Goal: Task Accomplishment & Management: Manage account settings

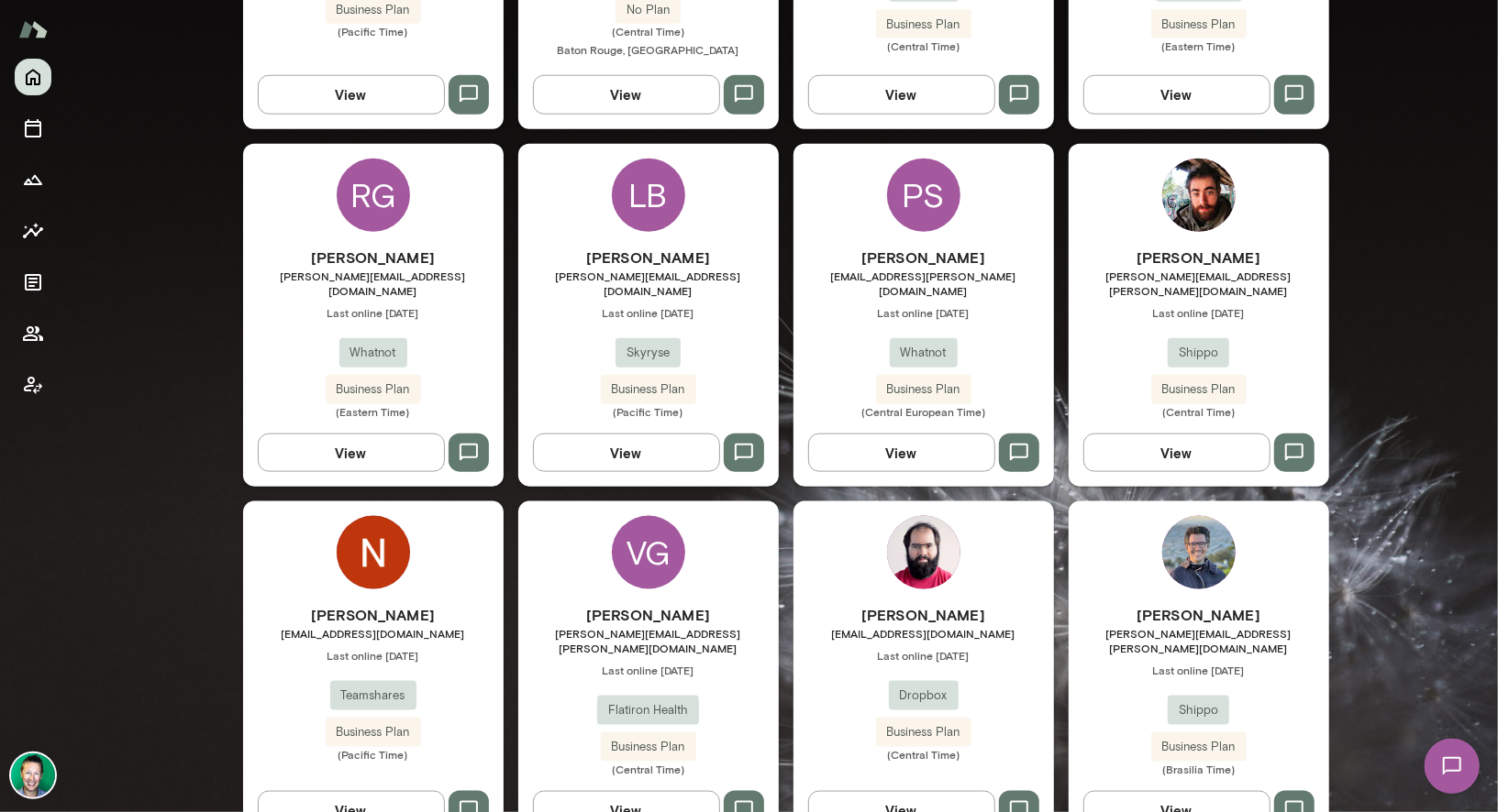
scroll to position [1194, 0]
click at [342, 728] on button "View" at bounding box center [351, 810] width 187 height 38
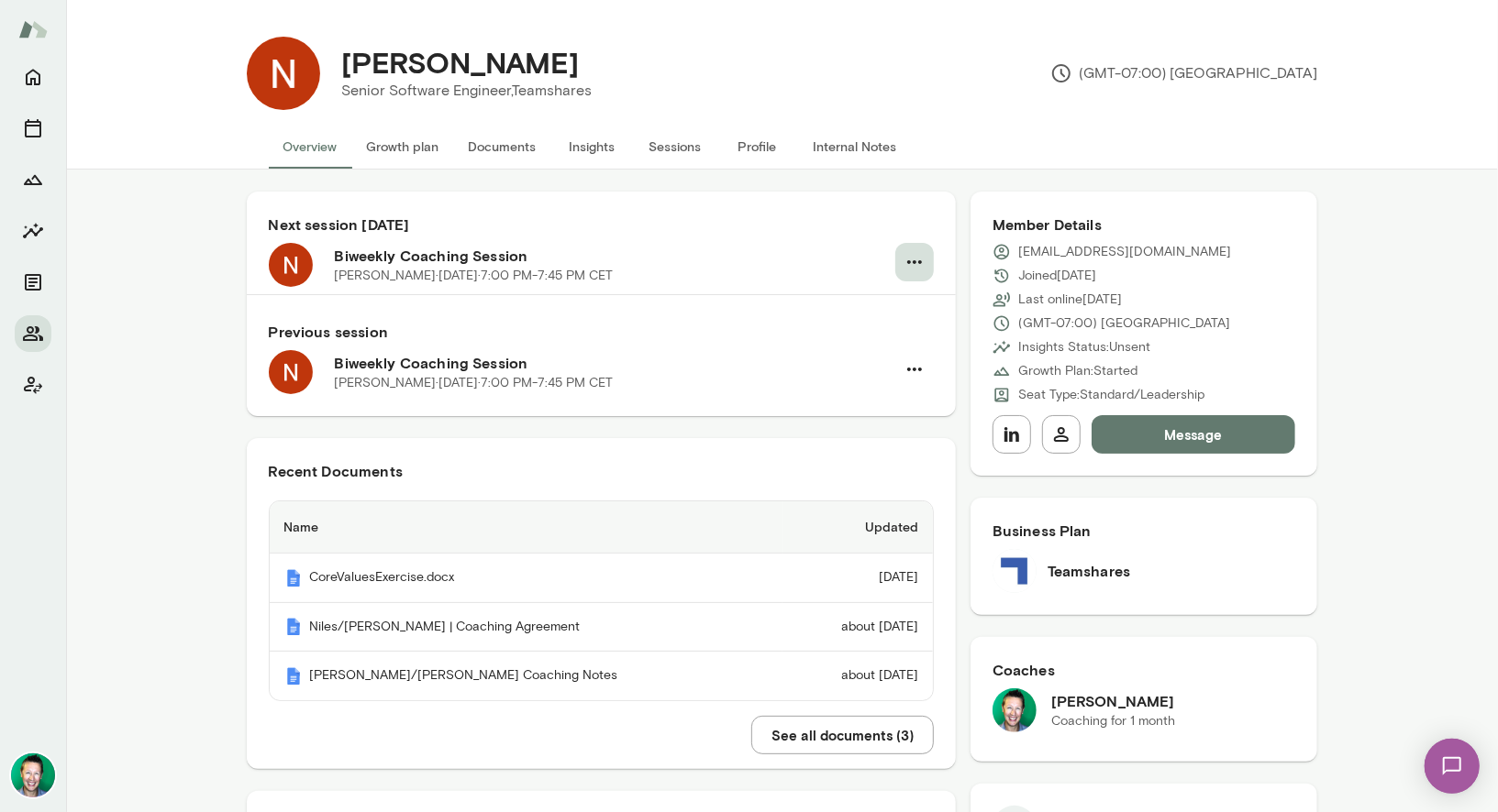
click at [909, 261] on icon "button" at bounding box center [914, 262] width 22 height 22
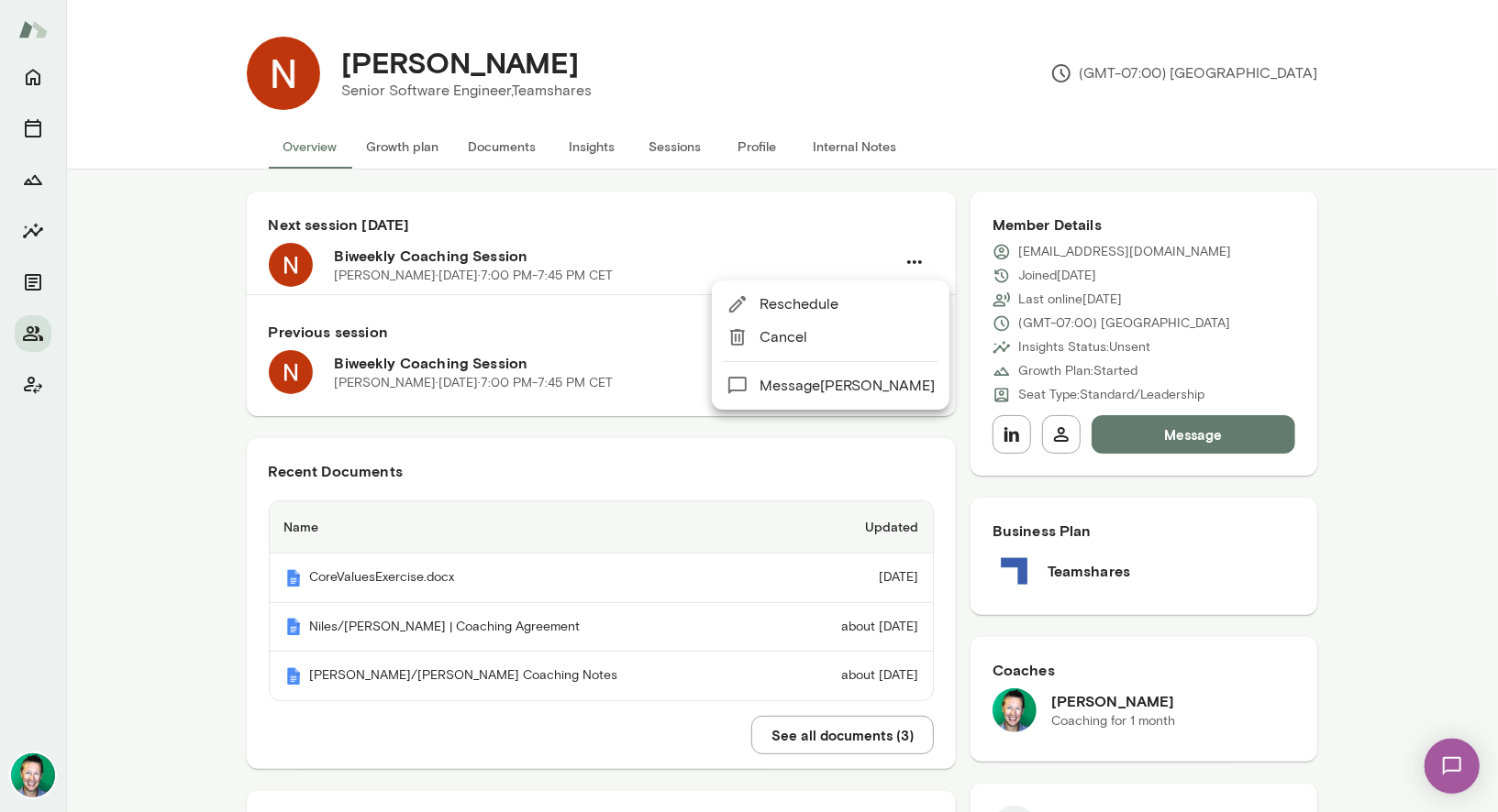
click at [812, 302] on span "Reschedule" at bounding box center [847, 304] width 176 height 22
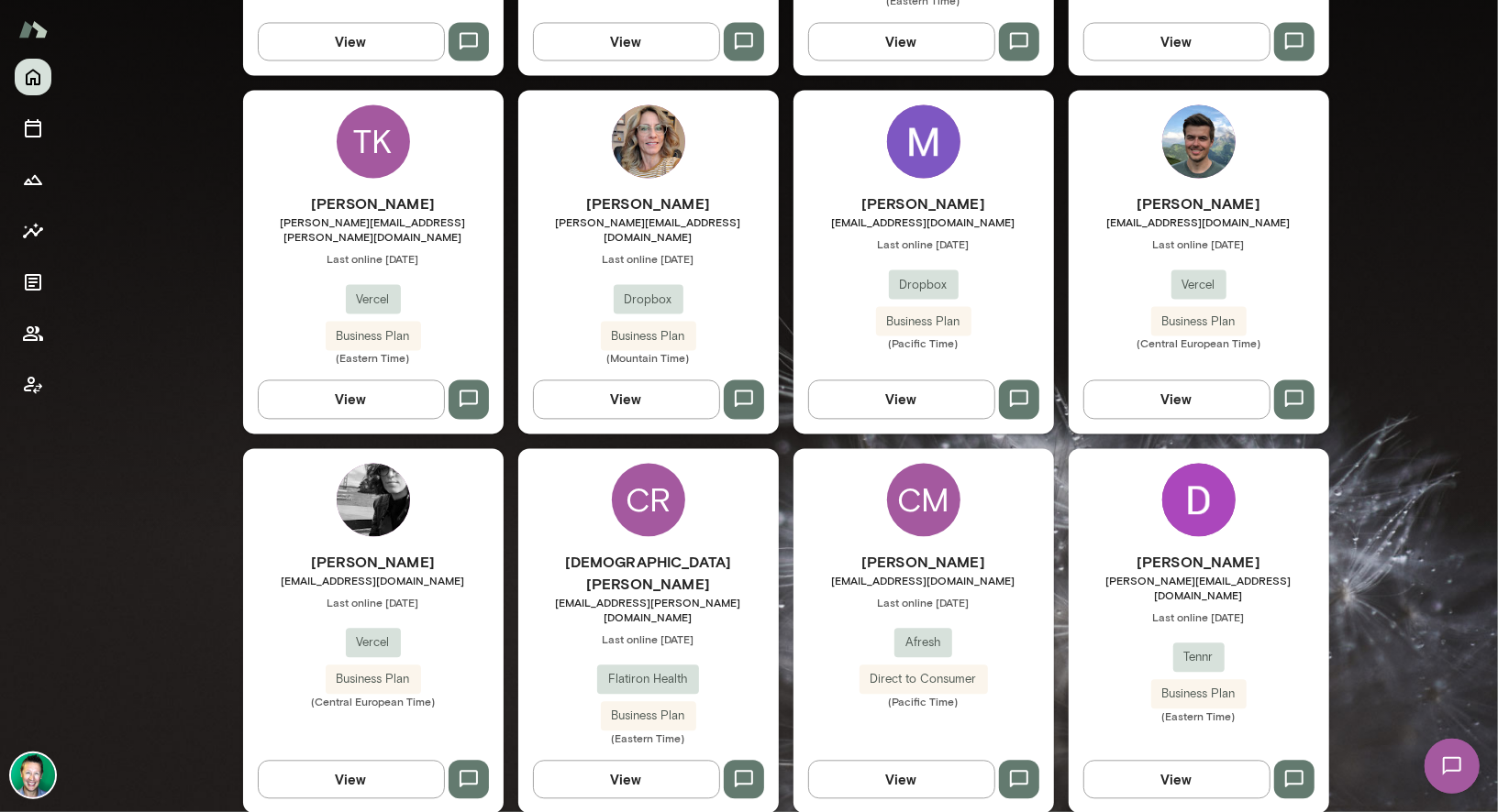
scroll to position [1640, 0]
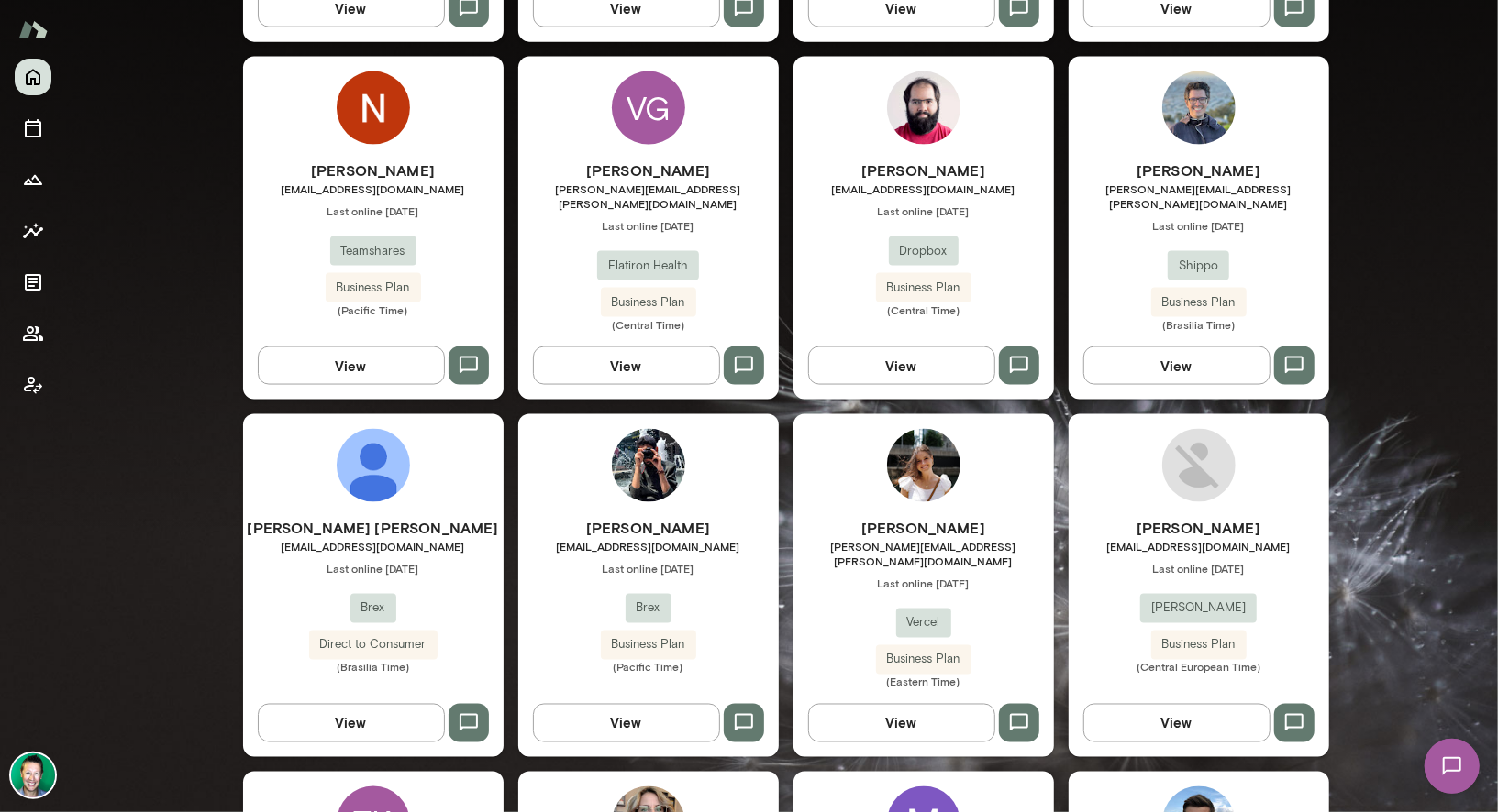
click at [350, 346] on button "View" at bounding box center [351, 365] width 187 height 38
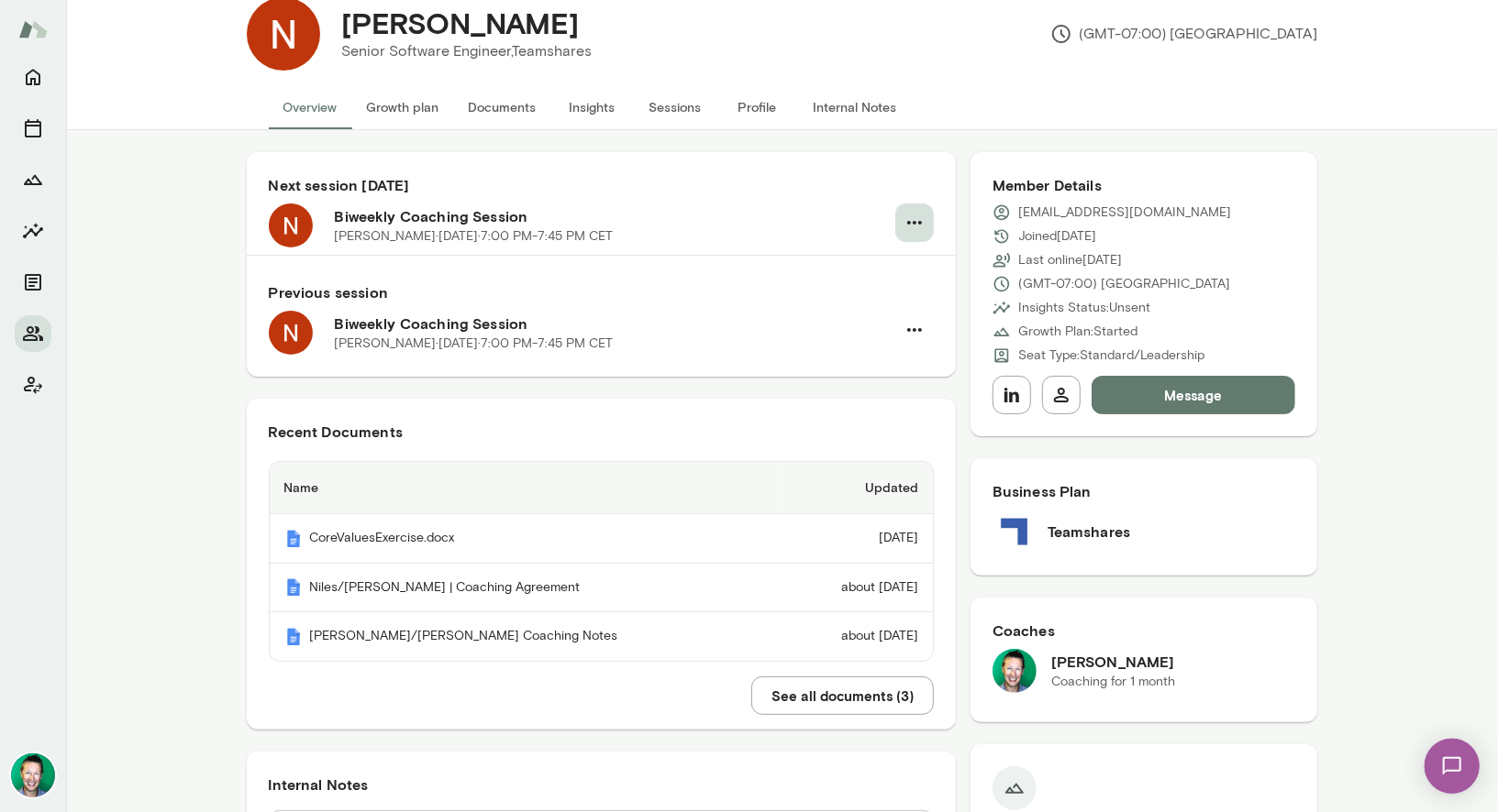
scroll to position [39, 0]
click at [912, 216] on icon "button" at bounding box center [914, 223] width 22 height 22
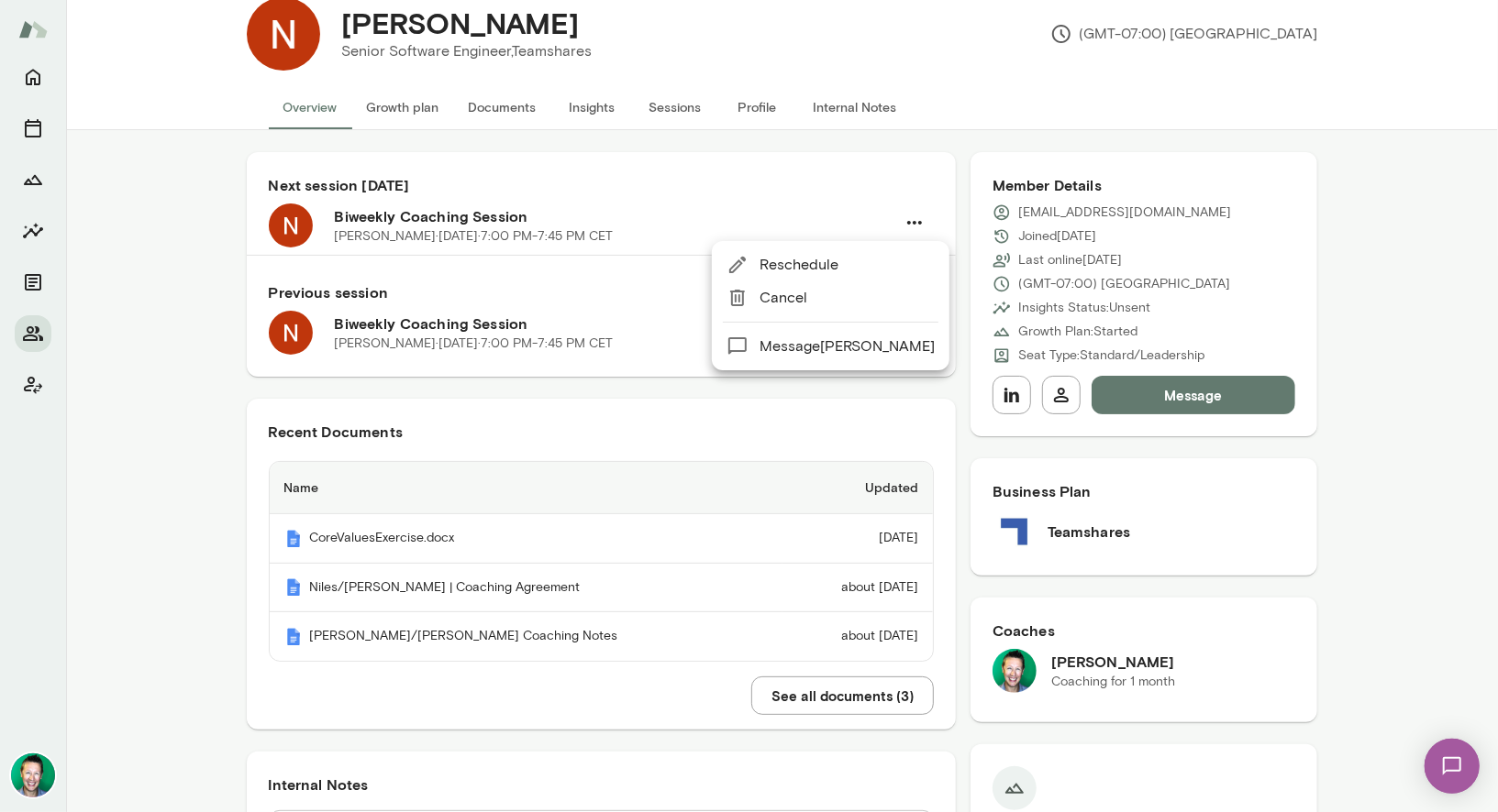
click at [808, 271] on span "Reschedule" at bounding box center [847, 265] width 176 height 22
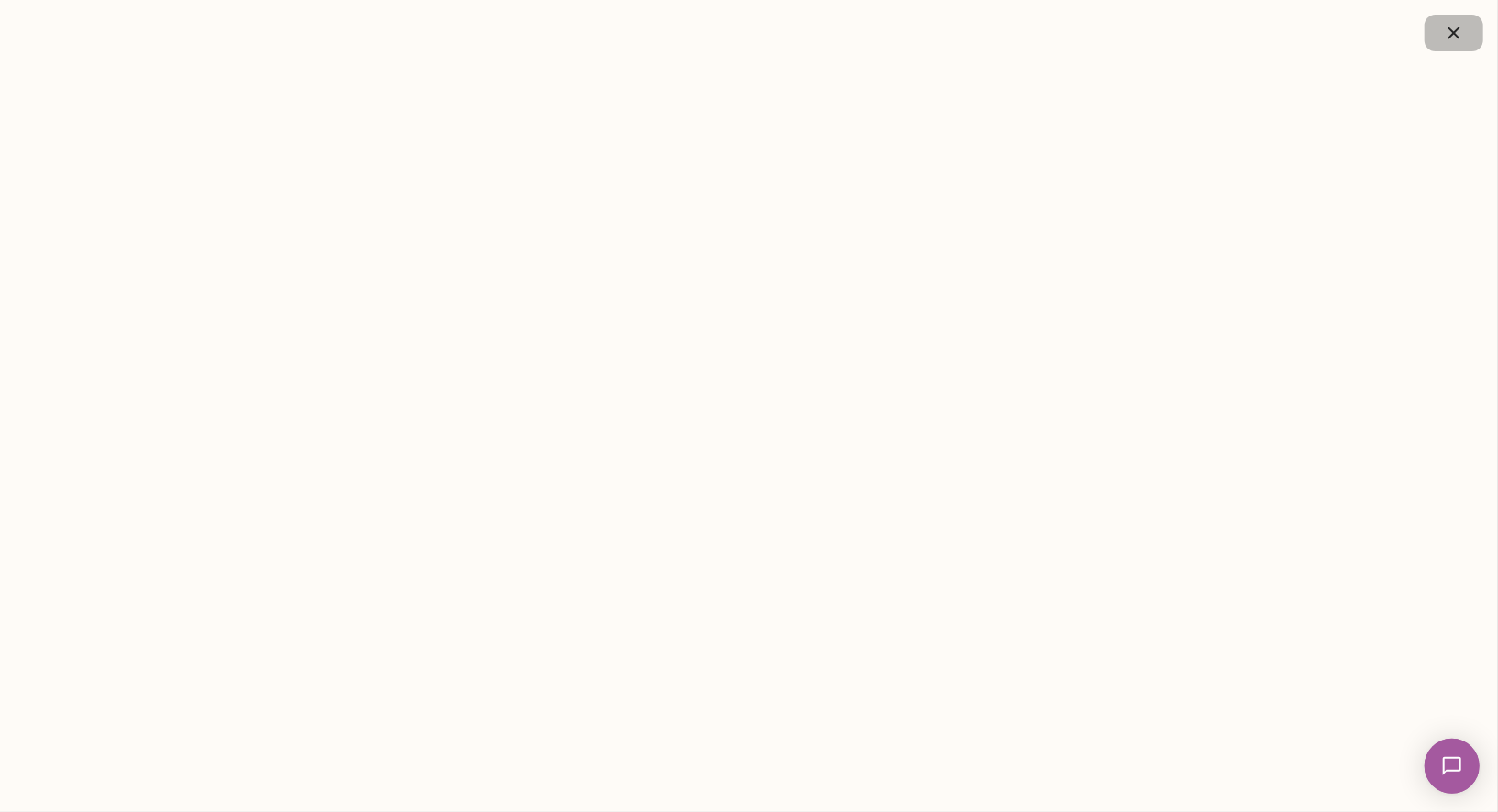
click at [1163, 34] on icon "button" at bounding box center [1454, 32] width 12 height 12
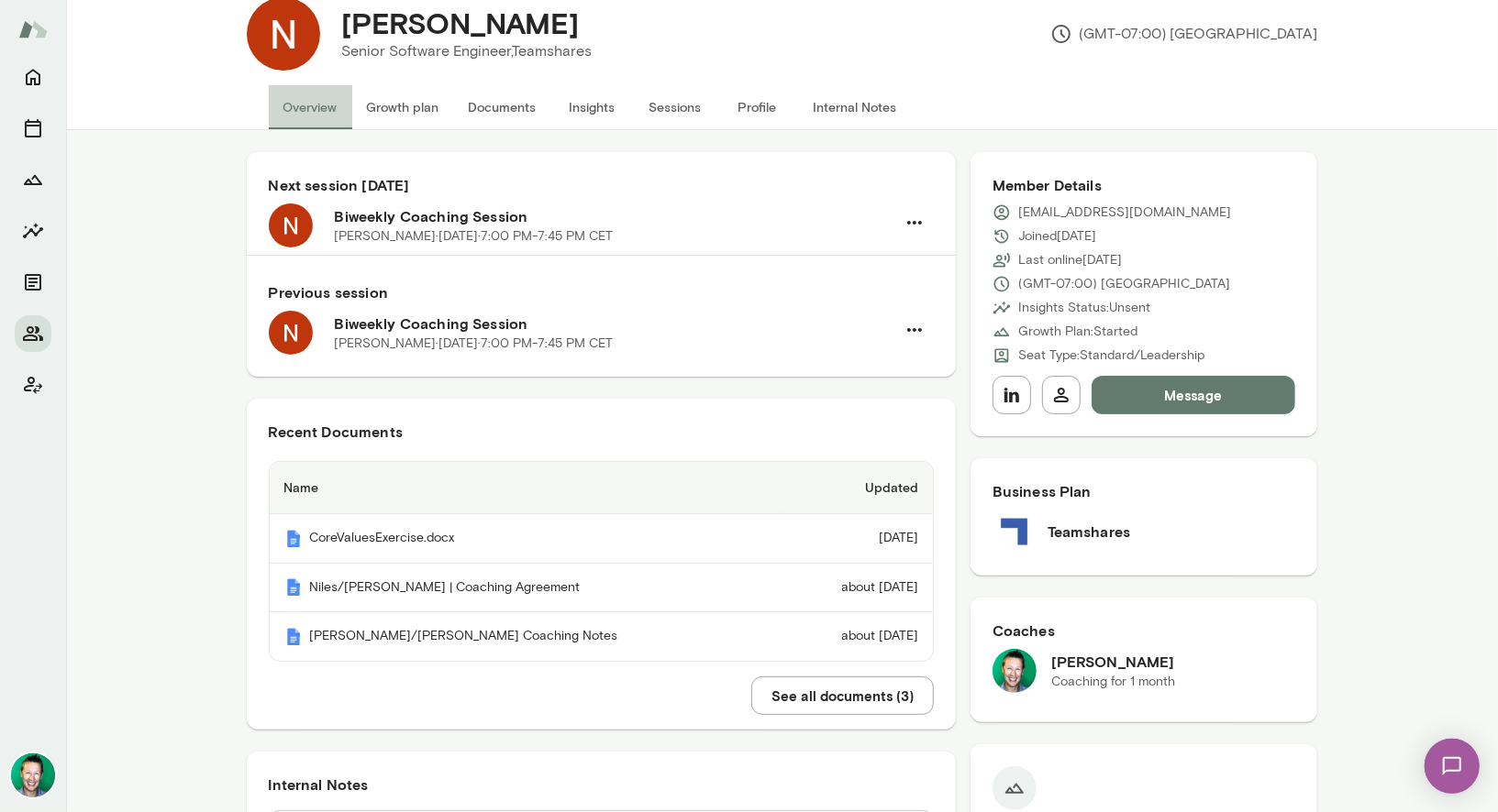
click at [313, 106] on button "Overview" at bounding box center [310, 107] width 83 height 44
click at [28, 80] on icon "Home" at bounding box center [32, 76] width 22 height 22
